Goal: Information Seeking & Learning: Find specific page/section

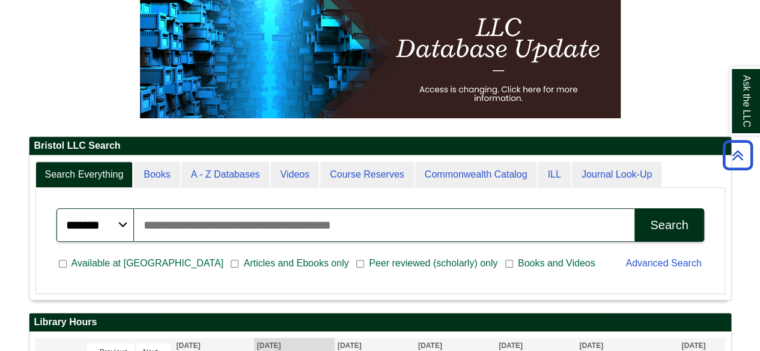
scroll to position [144, 701]
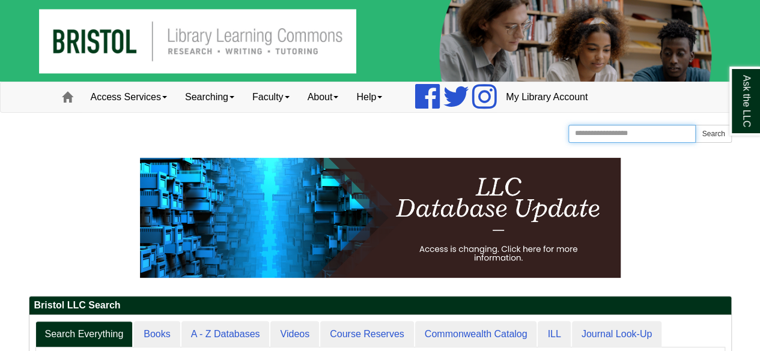
click at [617, 134] on input "Search the Website" at bounding box center [632, 134] width 128 height 18
type input "**********"
click at [695, 125] on button "Search" at bounding box center [713, 134] width 36 height 18
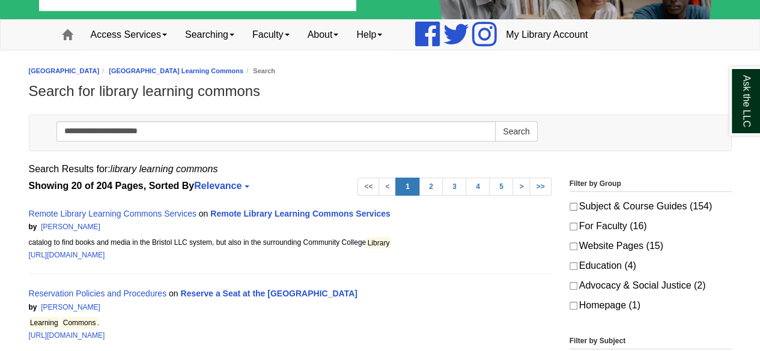
scroll to position [82, 0]
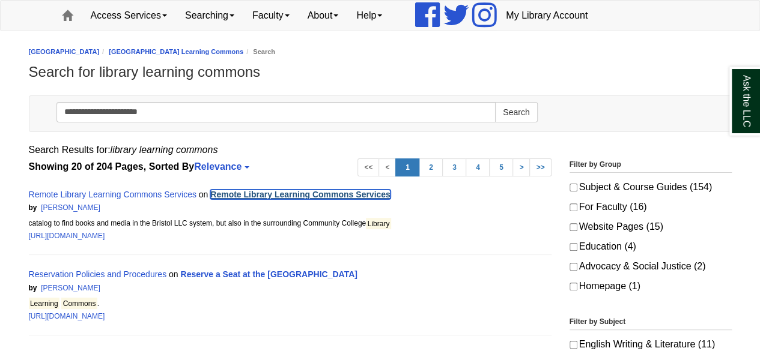
click at [267, 192] on link "Remote Library Learning Commons Services" at bounding box center [300, 195] width 180 height 10
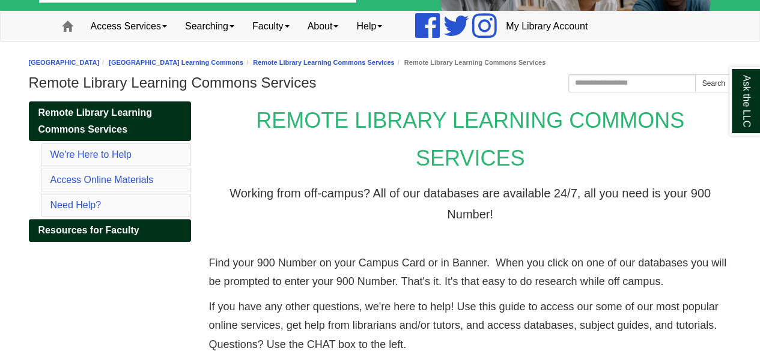
scroll to position [70, 0]
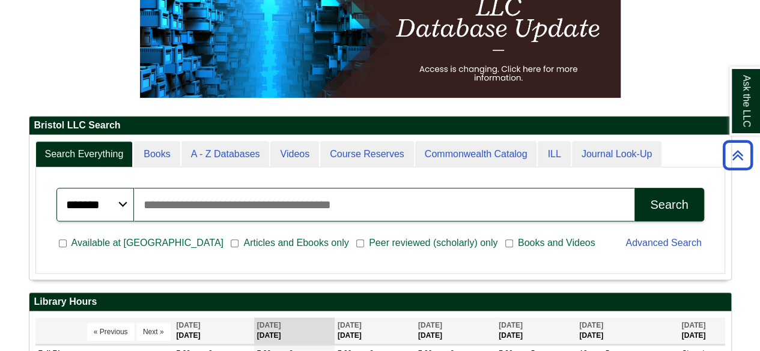
scroll to position [144, 701]
click at [272, 199] on input "Search articles, books, journals & more" at bounding box center [384, 205] width 500 height 34
type input "*******"
click at [634, 188] on button "Search" at bounding box center [668, 205] width 69 height 34
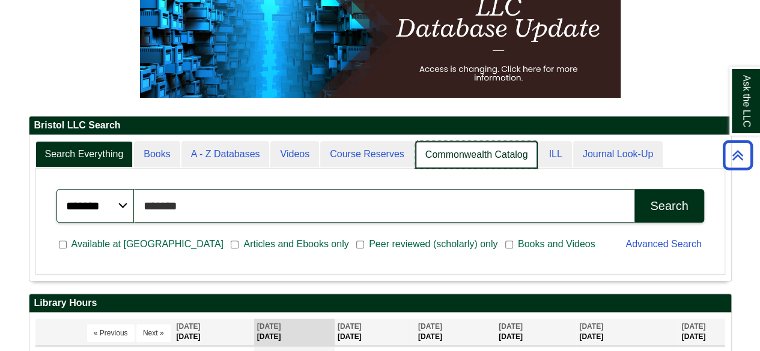
scroll to position [6, 6]
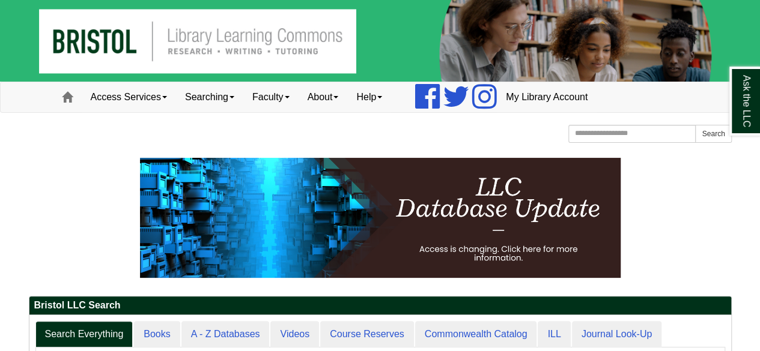
click at [208, 46] on img at bounding box center [380, 41] width 760 height 82
click at [68, 97] on span at bounding box center [67, 97] width 11 height 11
click at [74, 98] on link "Home" at bounding box center [67, 97] width 29 height 30
click at [117, 98] on link "Access Services" at bounding box center [129, 97] width 94 height 30
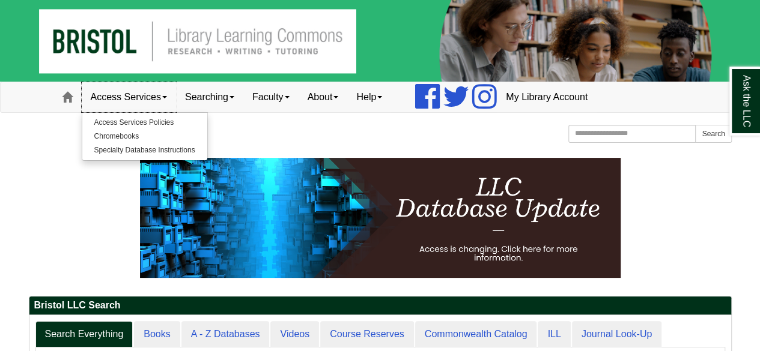
click at [117, 98] on link "Access Services" at bounding box center [129, 97] width 94 height 30
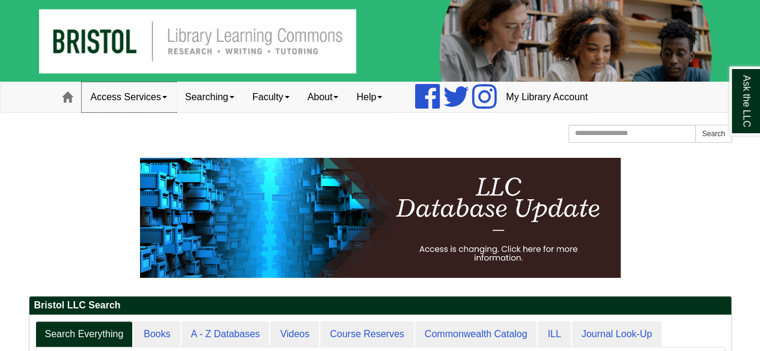
click at [117, 98] on link "Access Services" at bounding box center [129, 97] width 94 height 30
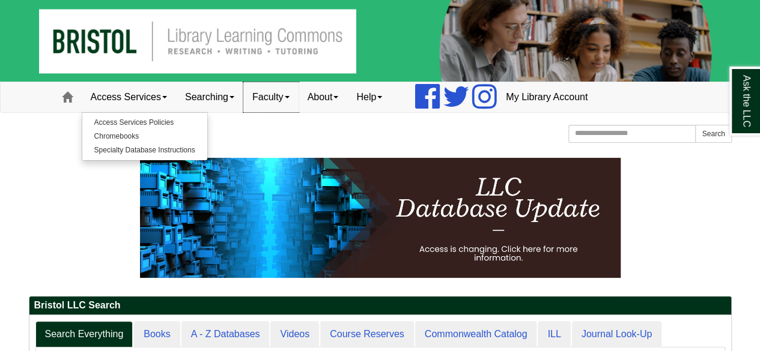
click at [292, 95] on link "Faculty" at bounding box center [270, 97] width 55 height 30
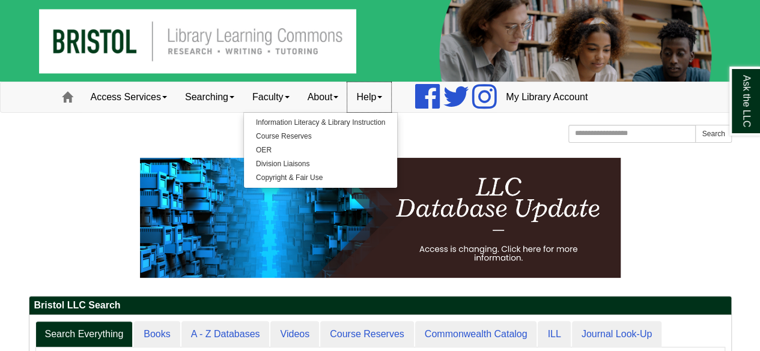
click at [382, 98] on span at bounding box center [379, 97] width 5 height 2
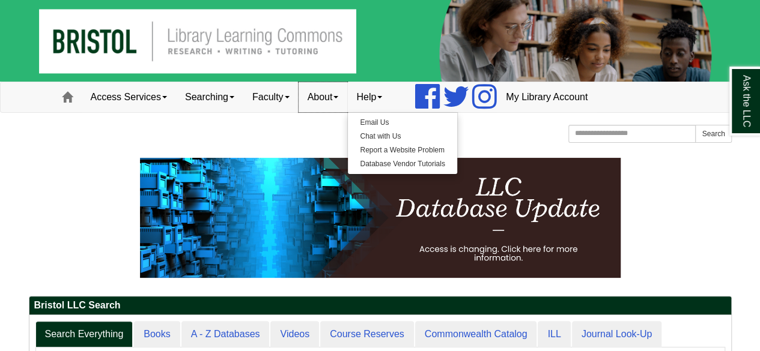
click at [323, 93] on link "About" at bounding box center [322, 97] width 49 height 30
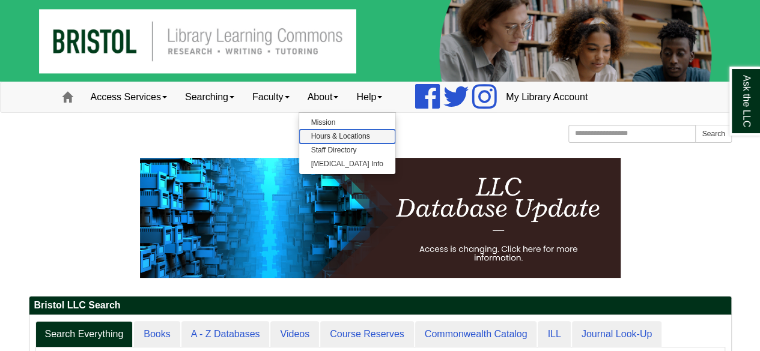
click at [339, 136] on link "Hours & Locations" at bounding box center [347, 137] width 96 height 14
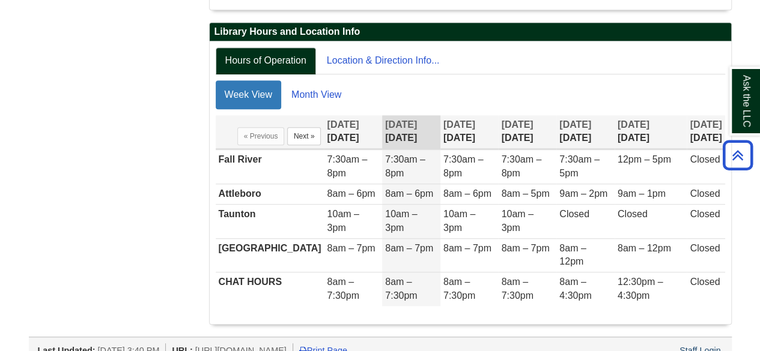
scroll to position [243, 0]
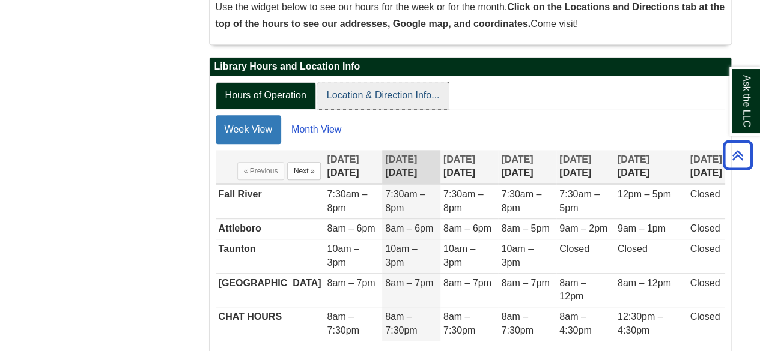
click at [378, 98] on link "Location & Direction Info..." at bounding box center [383, 95] width 132 height 27
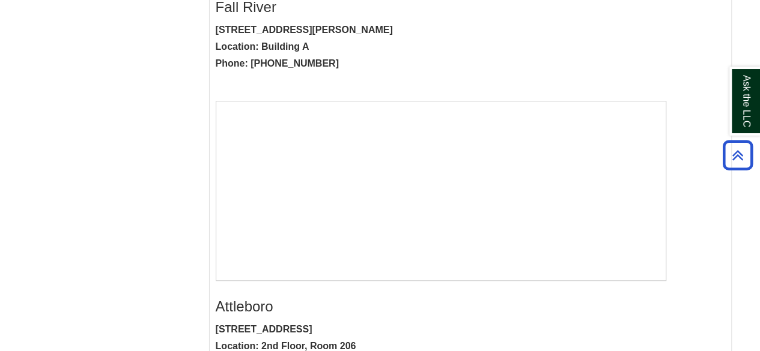
scroll to position [360, 0]
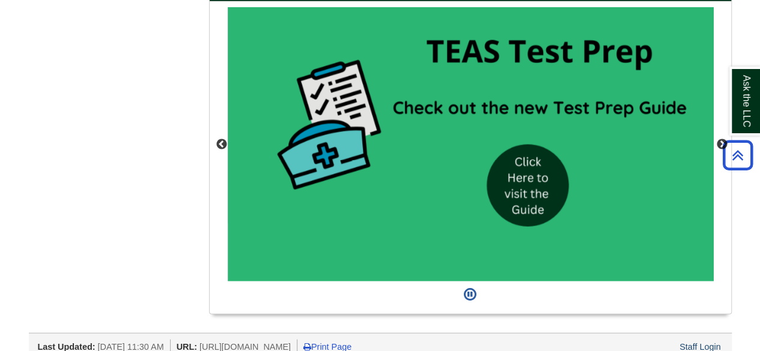
scroll to position [1138, 0]
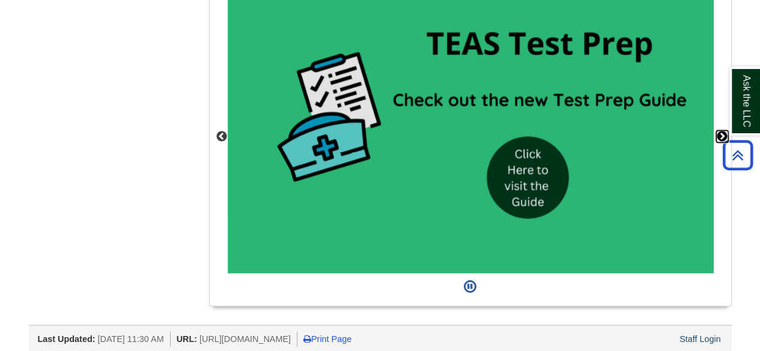
click at [719, 133] on button "Next" at bounding box center [722, 136] width 12 height 12
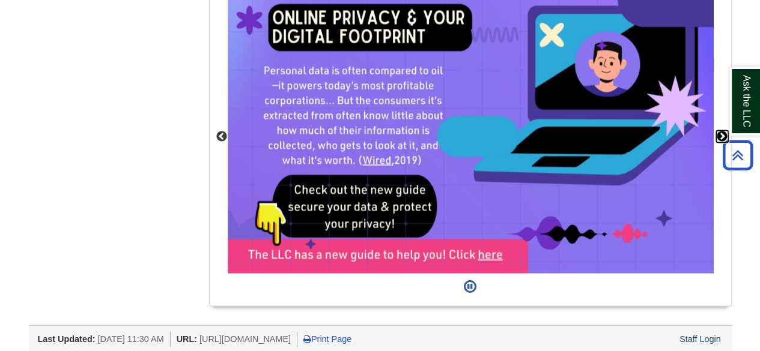
click at [719, 133] on button "Next" at bounding box center [722, 136] width 12 height 12
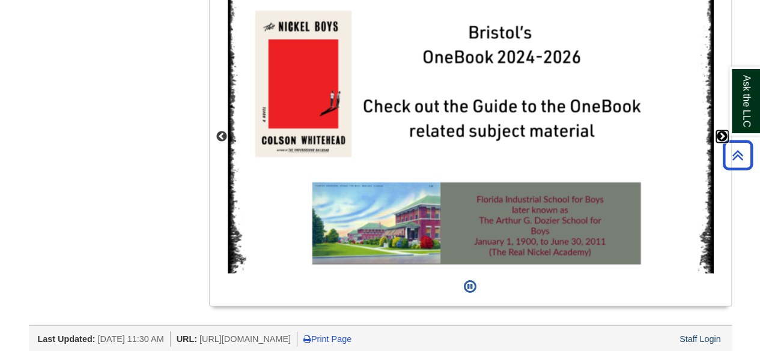
click at [719, 133] on button "Next" at bounding box center [722, 136] width 12 height 12
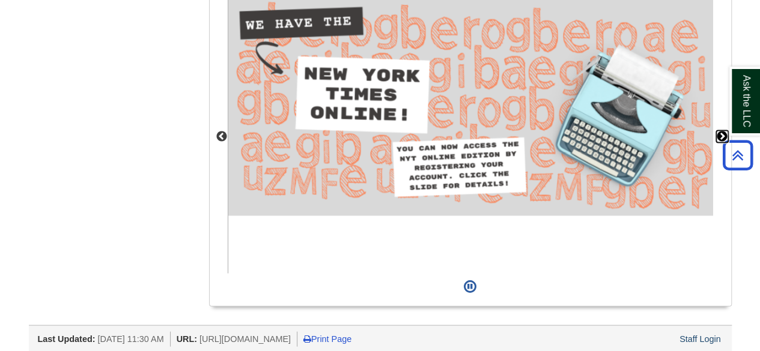
click at [719, 133] on button "Next" at bounding box center [722, 136] width 12 height 12
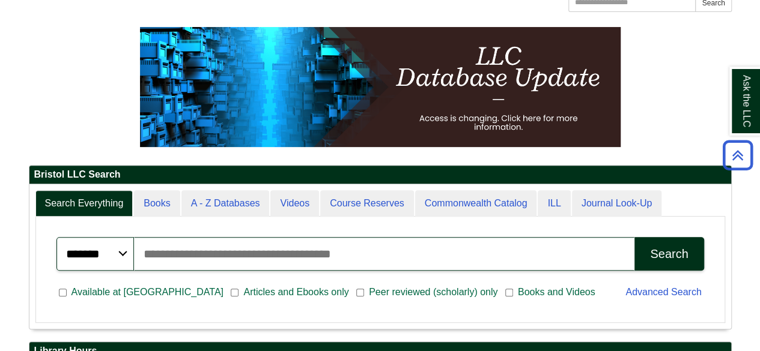
scroll to position [130, 0]
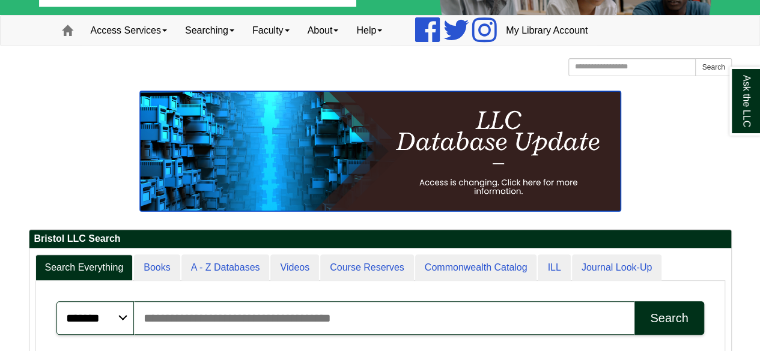
click at [337, 137] on img at bounding box center [380, 151] width 480 height 120
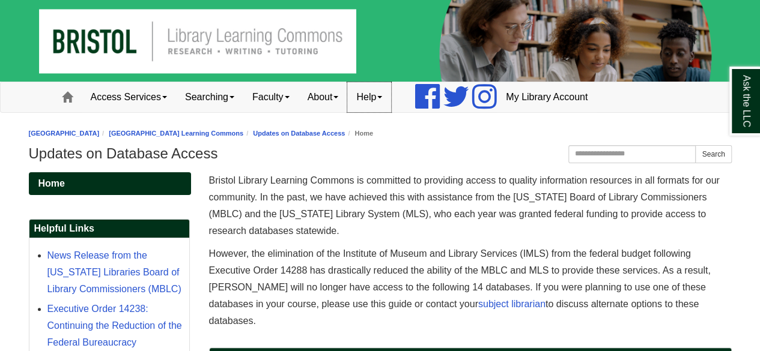
click at [377, 98] on link "Help" at bounding box center [369, 97] width 44 height 30
